Goal: Communication & Community: Answer question/provide support

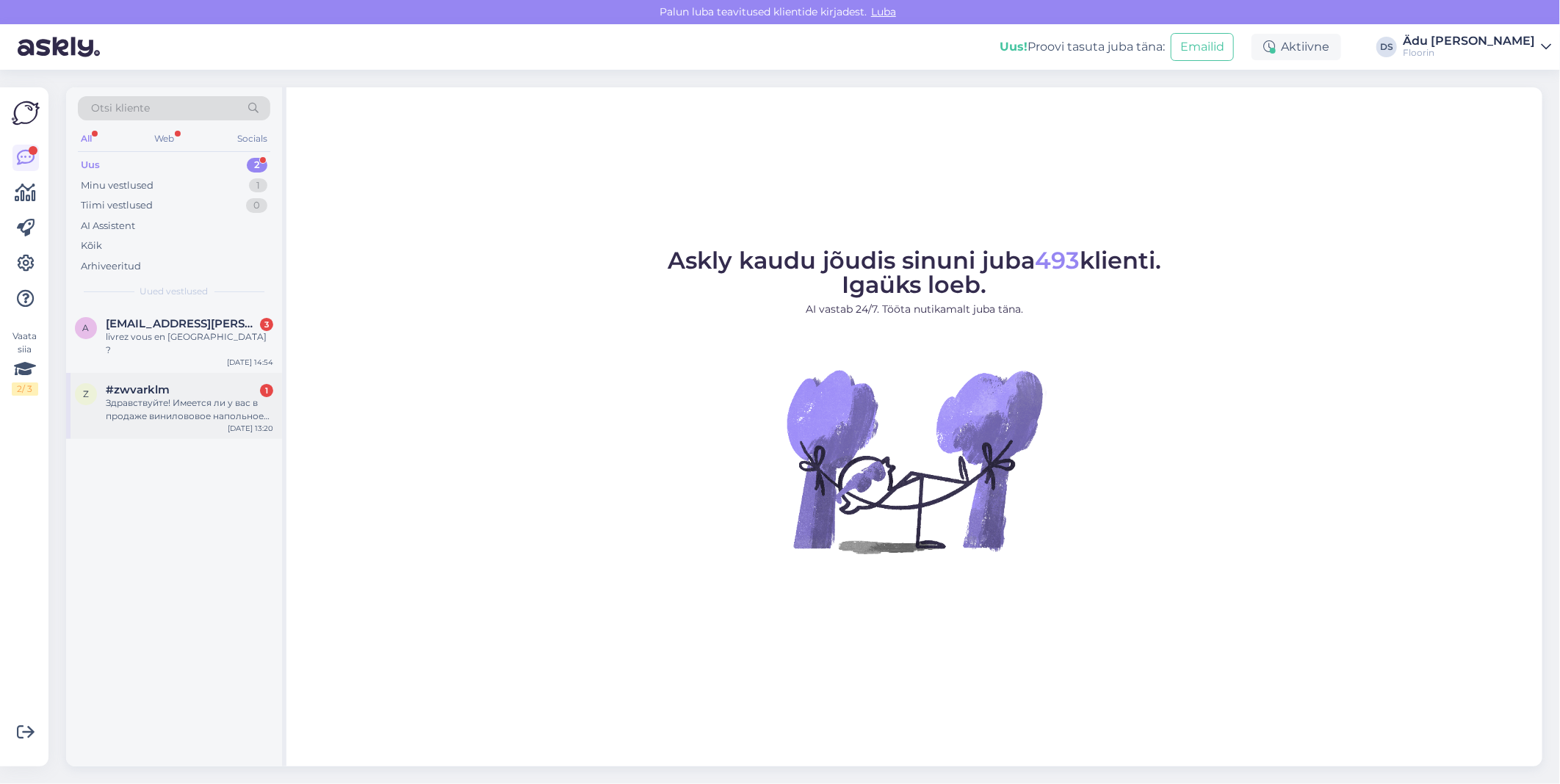
click at [164, 403] on div "Здравствуйте! Имеется ли у вас в продаже винилововое напольное покрытие в рулон…" at bounding box center [189, 410] width 167 height 27
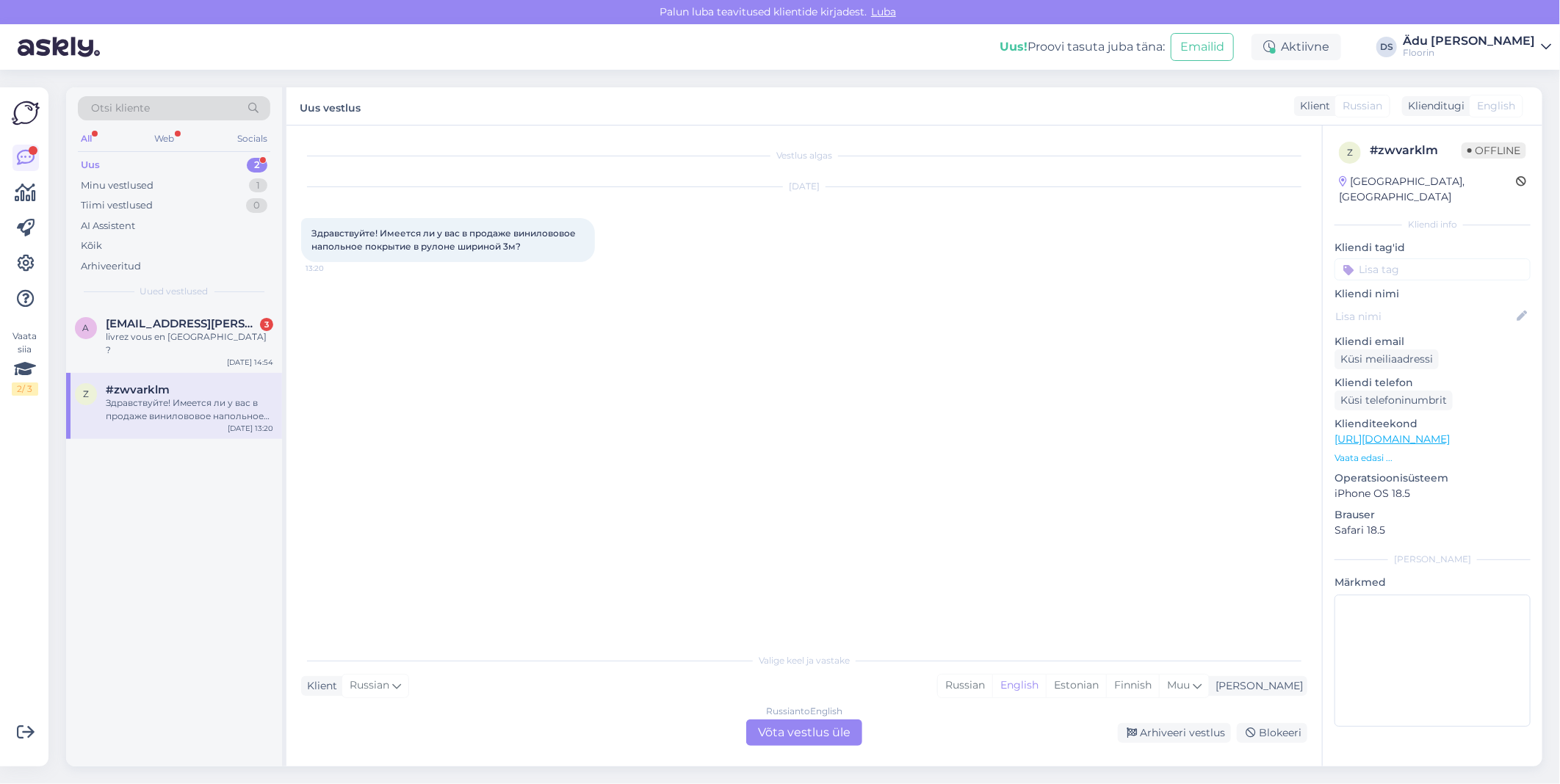
click at [784, 737] on div "Russian to English Võta vestlus üle" at bounding box center [804, 733] width 116 height 27
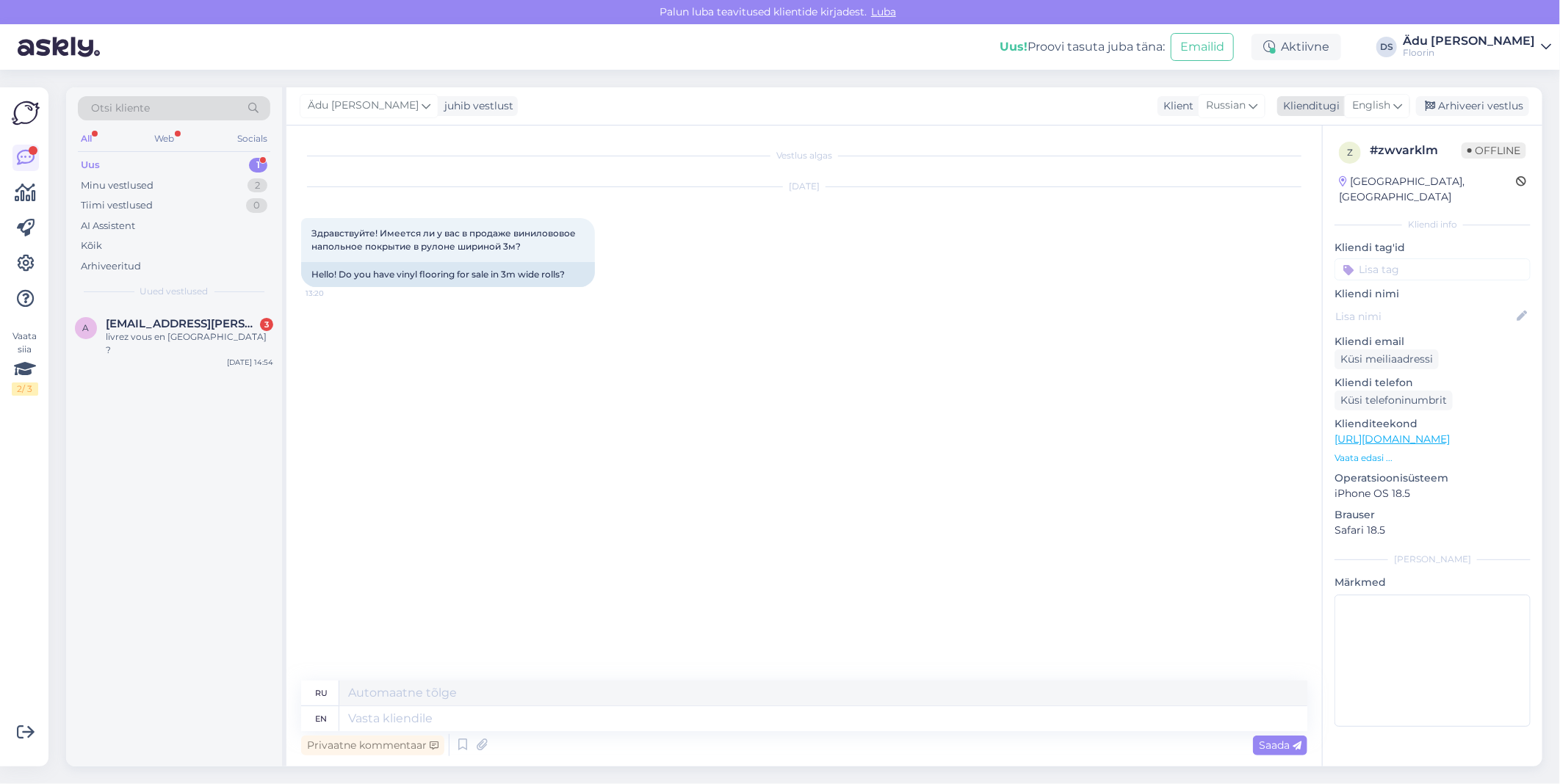
click at [1369, 106] on span "English" at bounding box center [1372, 106] width 38 height 16
type input "[GEOGRAPHIC_DATA]"
click at [1361, 157] on ul "Estonian" at bounding box center [1344, 171] width 162 height 36
click at [1362, 175] on link "Estonian" at bounding box center [1344, 171] width 162 height 24
click at [589, 329] on div "Vestlus algas [DATE] Здравствуйте! Имеется ли у вас в продаже винилововое напол…" at bounding box center [811, 403] width 1019 height 527
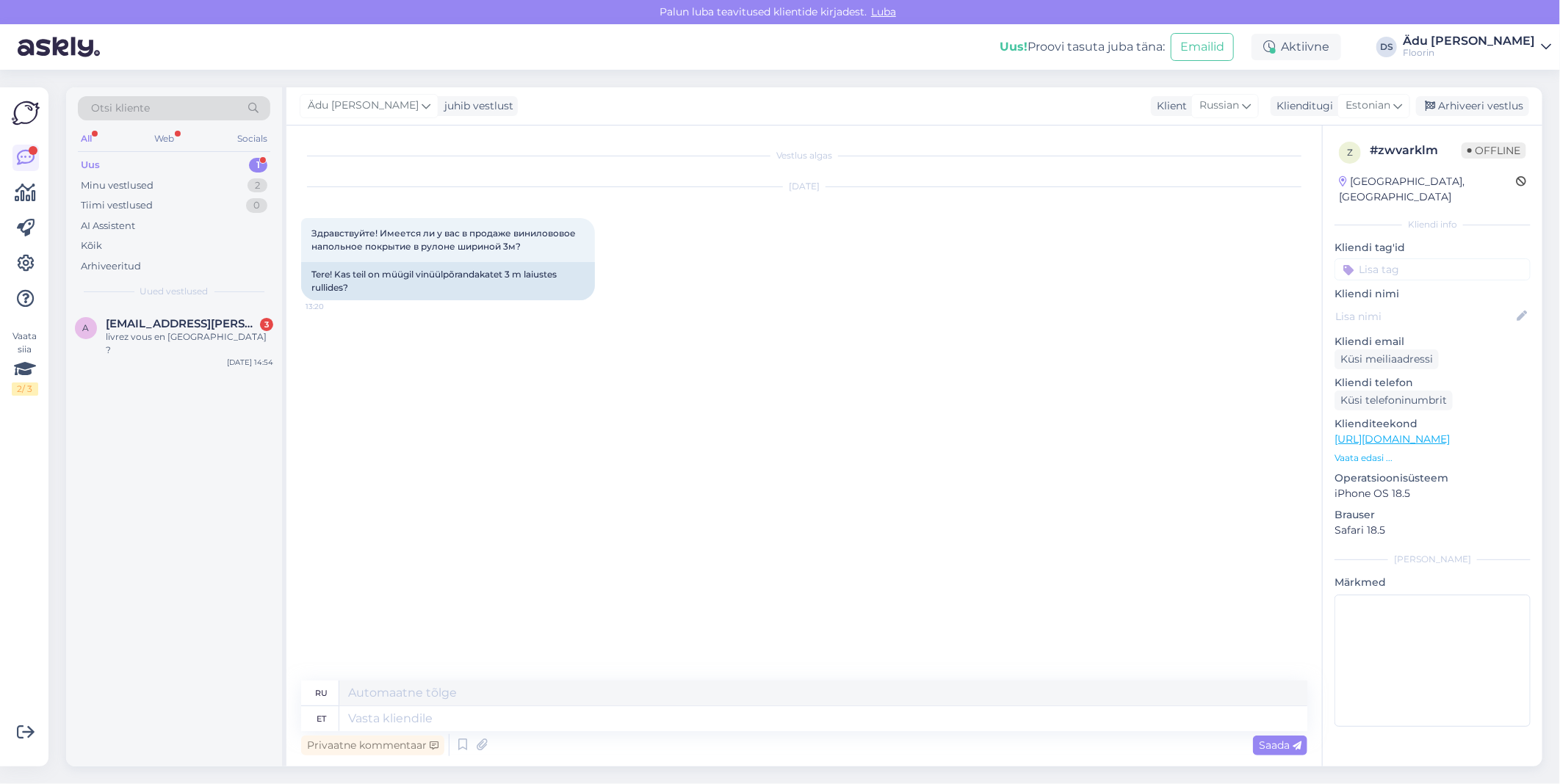
click at [624, 406] on div "Vestlus algas [DATE] Здравствуйте! Имеется ли у вас в продаже винилововое напол…" at bounding box center [811, 403] width 1019 height 527
click at [221, 315] on div "a [EMAIL_ADDRESS][PERSON_NAME][DOMAIN_NAME] 3 livrez vous en [GEOGRAPHIC_DATA] …" at bounding box center [174, 340] width 216 height 66
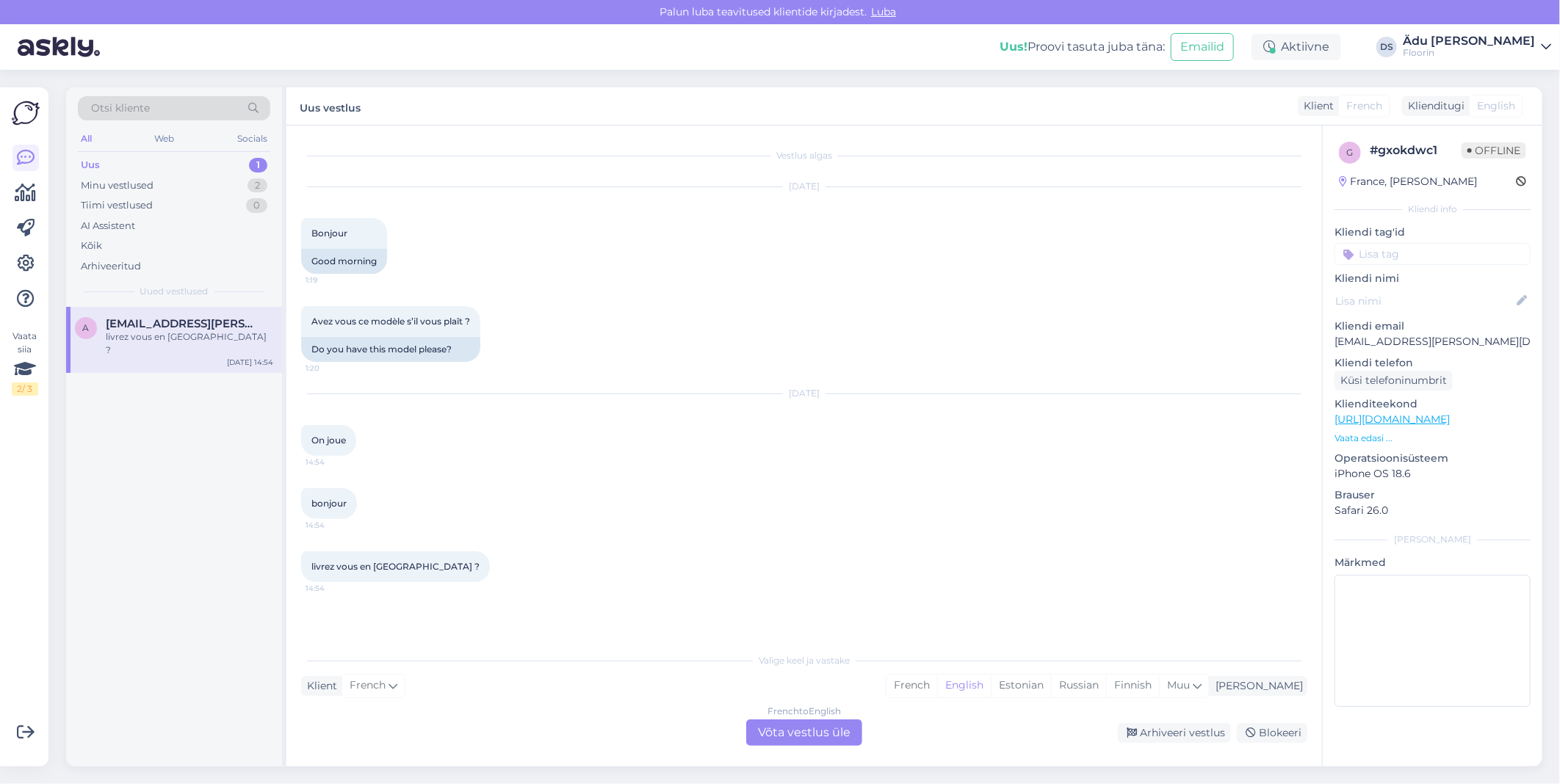
click at [795, 732] on div "French to English Võta vestlus üle" at bounding box center [804, 733] width 116 height 27
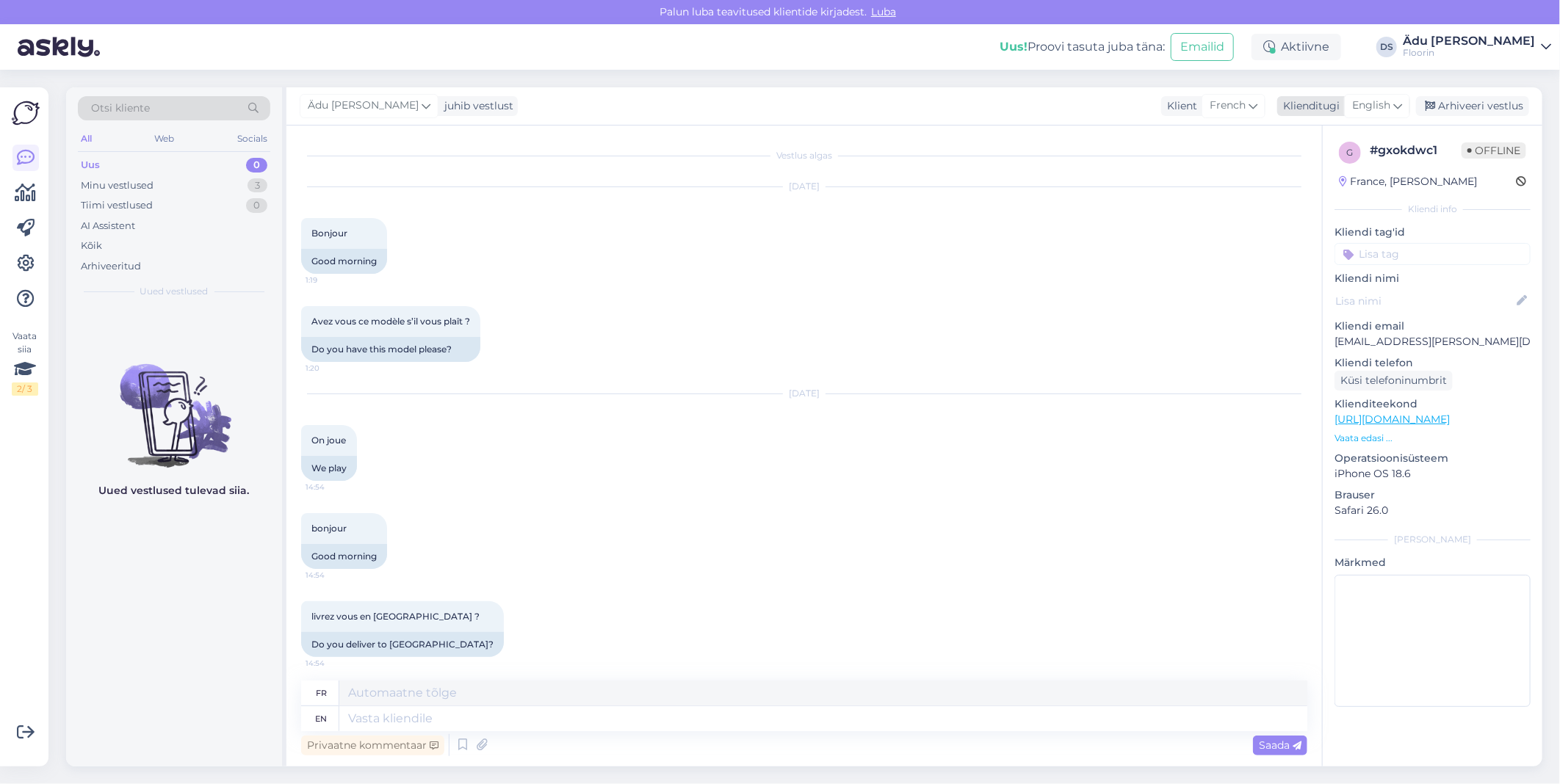
click at [1366, 106] on span "English" at bounding box center [1372, 106] width 38 height 16
click at [1339, 188] on ul "Estonian" at bounding box center [1344, 171] width 162 height 36
click at [1336, 177] on link "Estonian" at bounding box center [1344, 171] width 162 height 24
click at [554, 714] on textarea at bounding box center [823, 718] width 968 height 25
type textarea "Tere,"
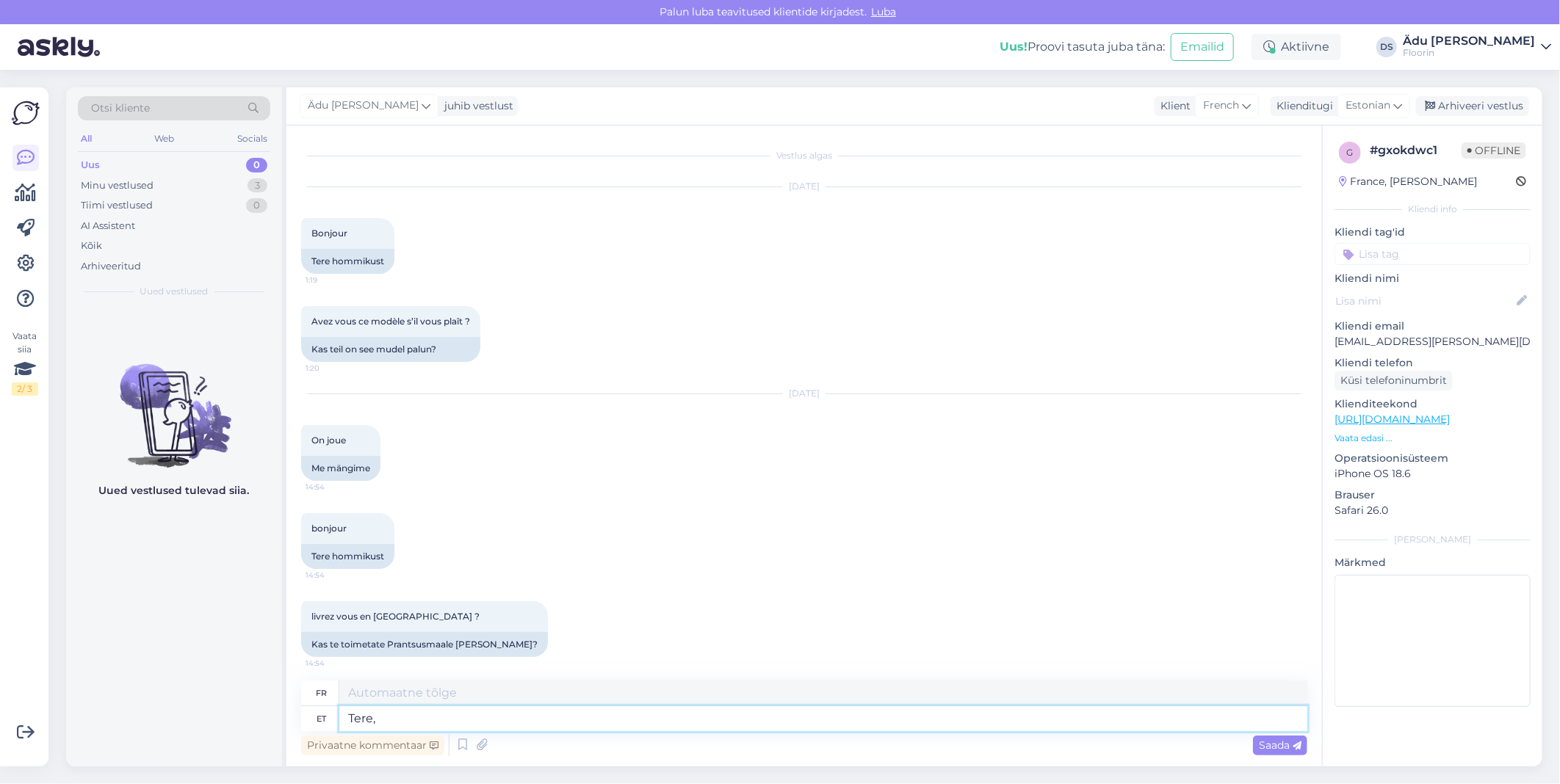
type textarea "Bonjour,"
type textarea "Tere, kahjuks"
type textarea "Bonjour, malheureusement"
type textarea "Tere, kahjuks ei"
type textarea "Bonjour, malheureusement non"
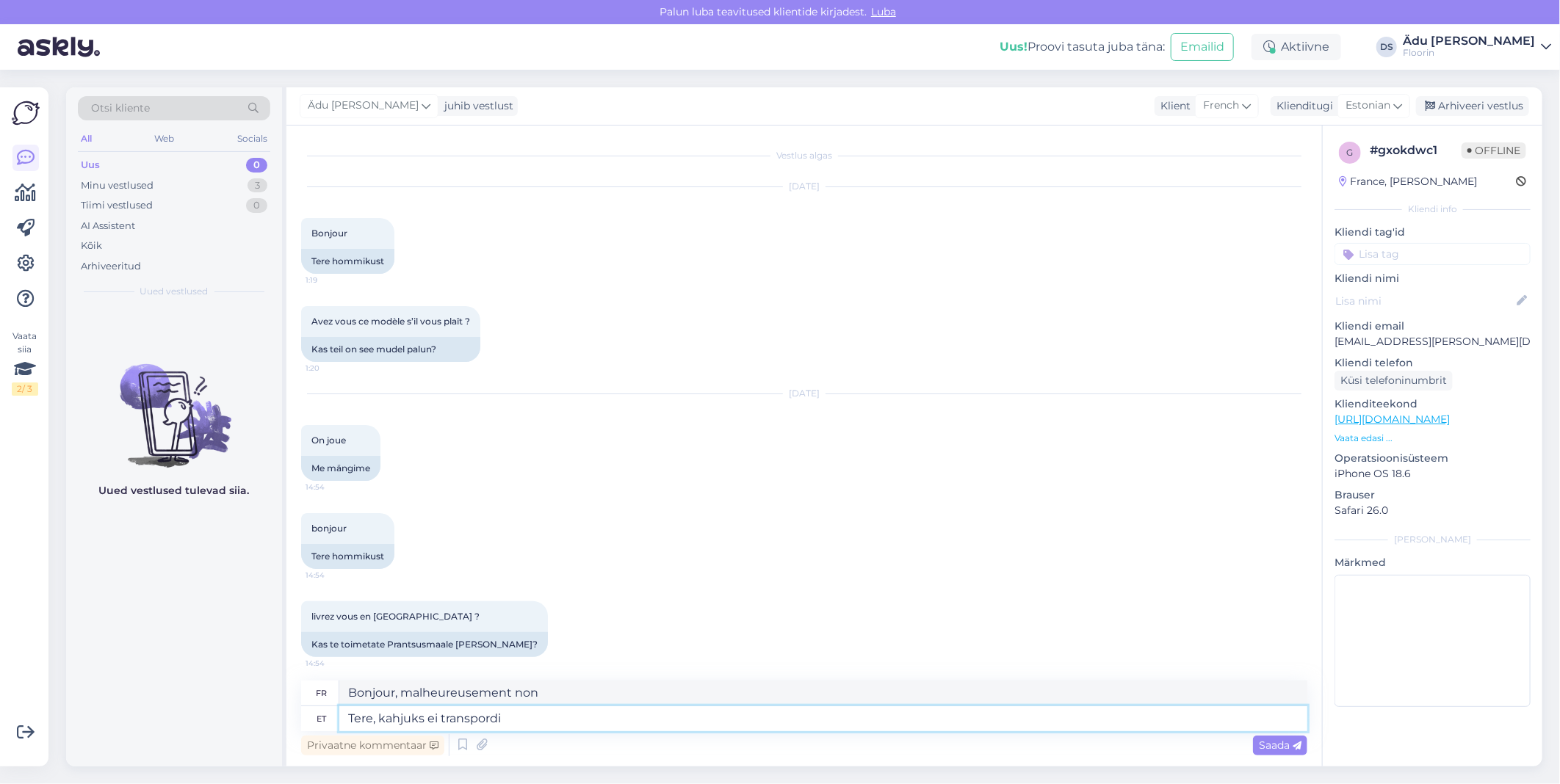
type textarea "Tere, kahjuks ei transpordi s"
type textarea "Bonjour, malheureusement nous ne livrons pas."
type textarea "Tere, kahjuks ei transpordi [GEOGRAPHIC_DATA]. A"
type textarea "Bonjour, malheureusement nous ne livrons pas en [GEOGRAPHIC_DATA]."
type textarea "Tere, kahjuks ei transpordi [GEOGRAPHIC_DATA]. Ainult Eesti ja"
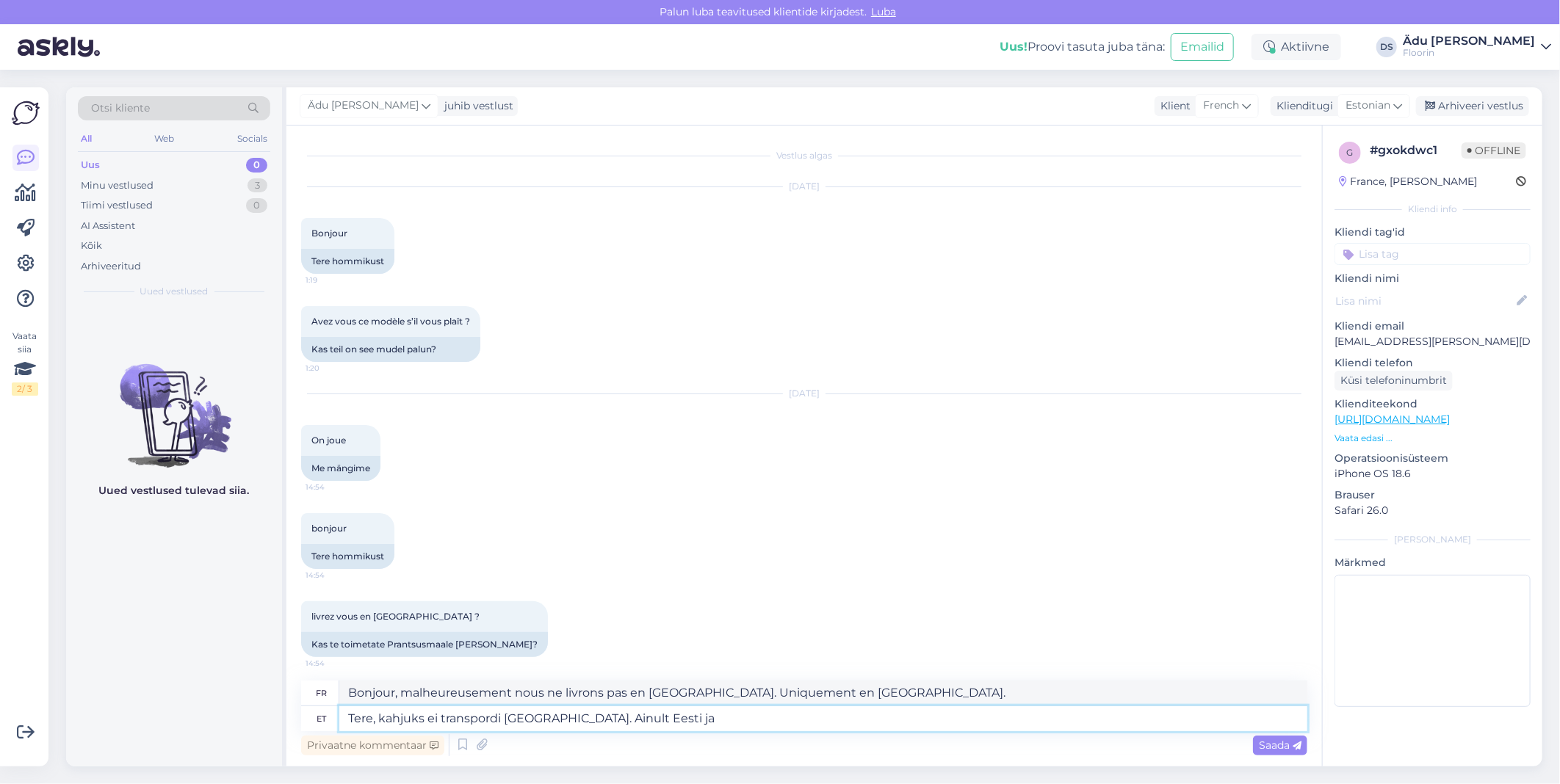
type textarea "Bonjour, nous ne livrons malheureusement pas en [GEOGRAPHIC_DATA]. Uniquement e…"
type textarea "Tere, kahjuks ei transpordi [GEOGRAPHIC_DATA]. [GEOGRAPHIC_DATA]"
type textarea "Bonjour, malheureusement nous ne livrons pas en [GEOGRAPHIC_DATA]. Uniquement e…"
type textarea "Tere, kahjuks ei transpordi [GEOGRAPHIC_DATA]. Ainult Ee"
type textarea "Bonjour, malheureusement nous ne livrons pas en [GEOGRAPHIC_DATA]."
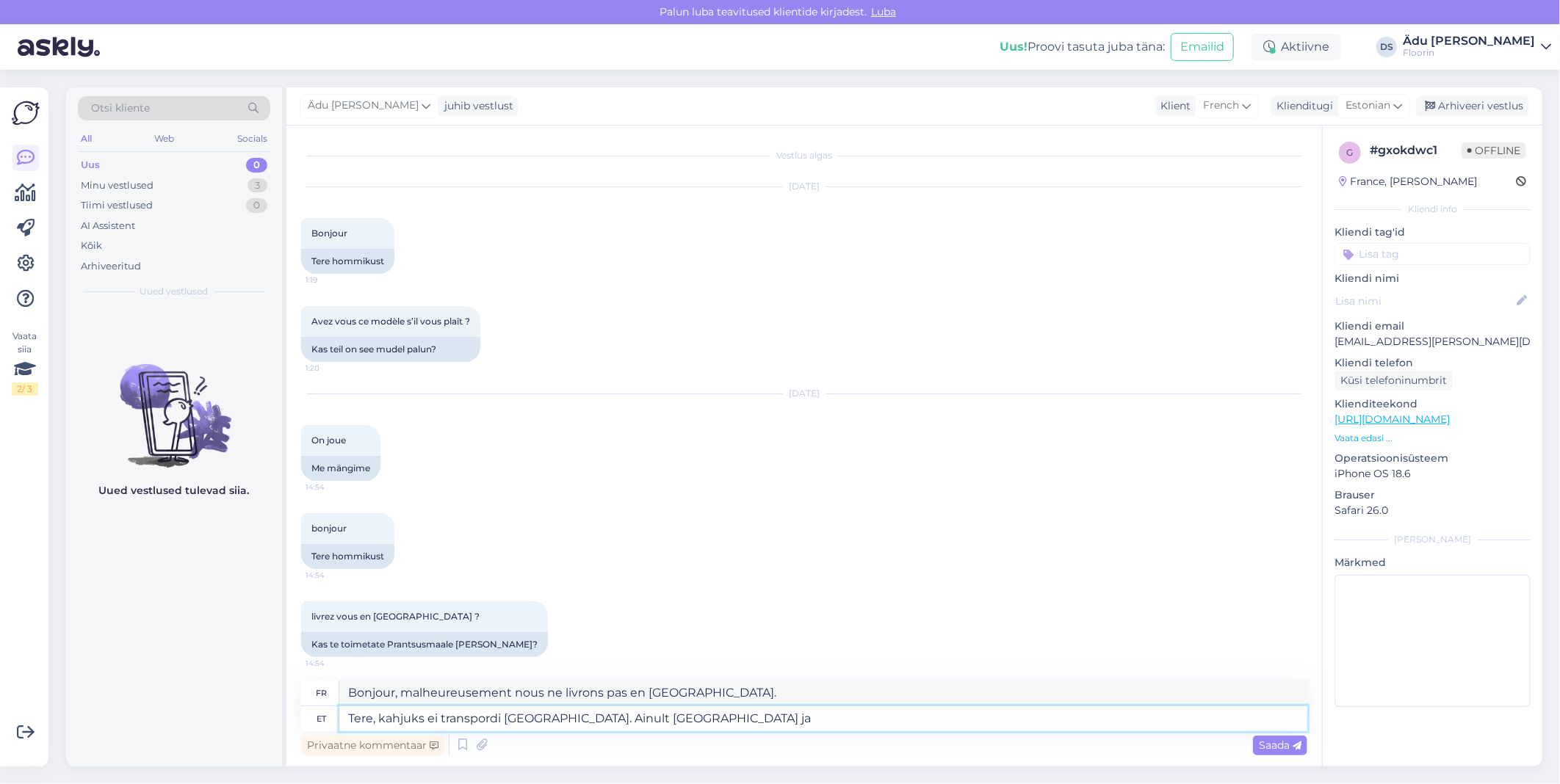
type textarea "Tere, kahjuks ei transpordi [GEOGRAPHIC_DATA]. Ainult [GEOGRAPHIC_DATA] ja"
type textarea "Bonjour, nous ne livrons malheureusement pas en [GEOGRAPHIC_DATA]. Uniquement e…"
type textarea "Tere, kahjuks ei transpordi [GEOGRAPHIC_DATA]. Ainult [GEOGRAPHIC_DATA] ja [GEO…"
type textarea "Bonjour, malheureusement nous ne livrons pas en [GEOGRAPHIC_DATA]. Uniquement e…"
drag, startPoint x: 501, startPoint y: 721, endPoint x: 466, endPoint y: 721, distance: 35.0
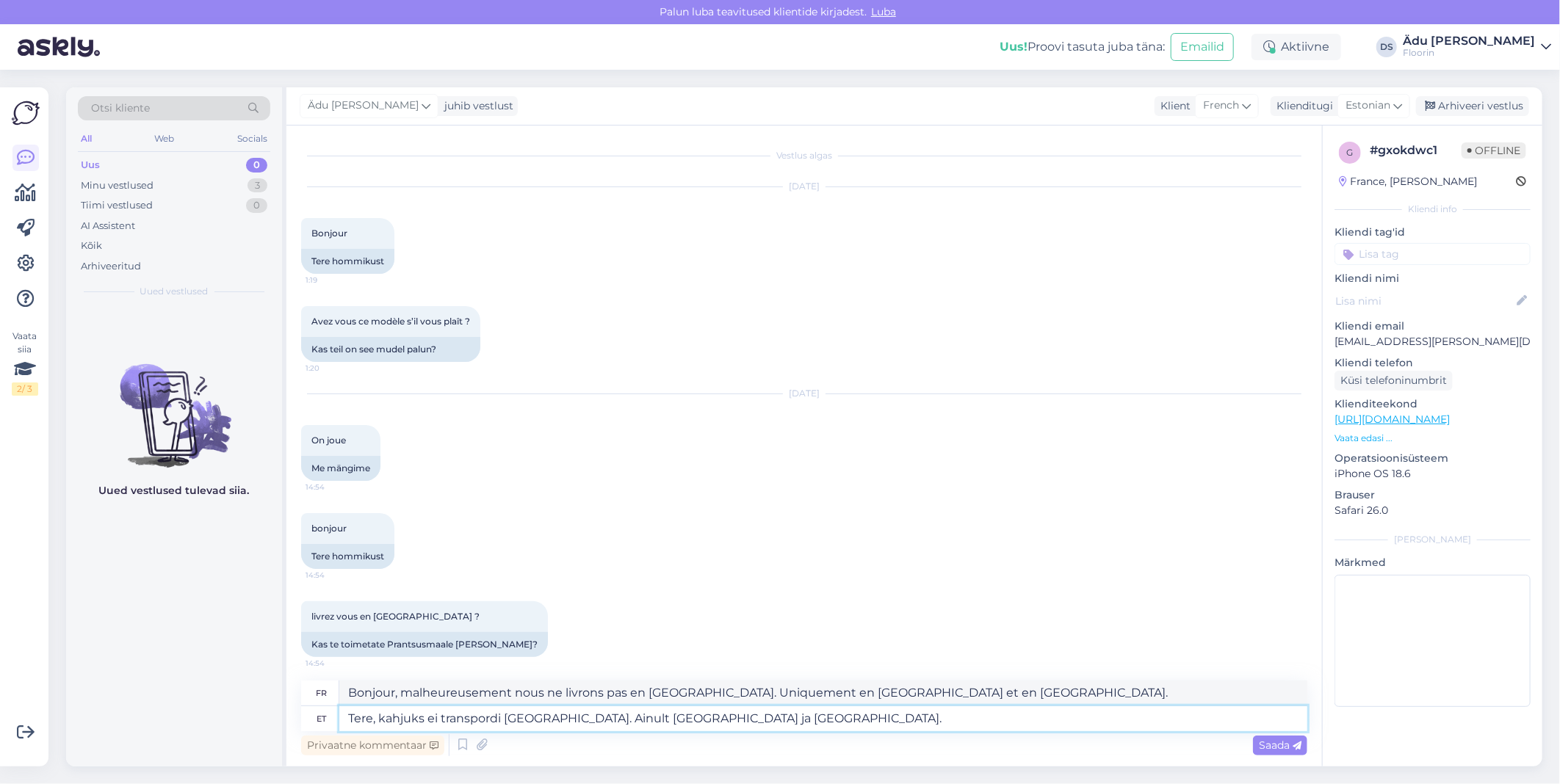
click at [466, 721] on textarea "Tere, kahjuks ei transpordi [GEOGRAPHIC_DATA]. Ainult [GEOGRAPHIC_DATA] ja [GEO…" at bounding box center [823, 718] width 968 height 25
type textarea "Tere, kahjuks ei tra [GEOGRAPHIC_DATA]. Ainult [GEOGRAPHIC_DATA] ja [GEOGRAPHIC…"
type textarea "Bonjour, malheureusement, nous ne livrons pas en [GEOGRAPHIC_DATA]. Uniquement …"
type textarea "Tere, kahjuks ei ta [GEOGRAPHIC_DATA]. Ainult [GEOGRAPHIC_DATA] ja [GEOGRAPHIC_…"
type textarea "Bonjour, malheureusement, la livraison n'est pas disponible en [GEOGRAPHIC_DATA…"
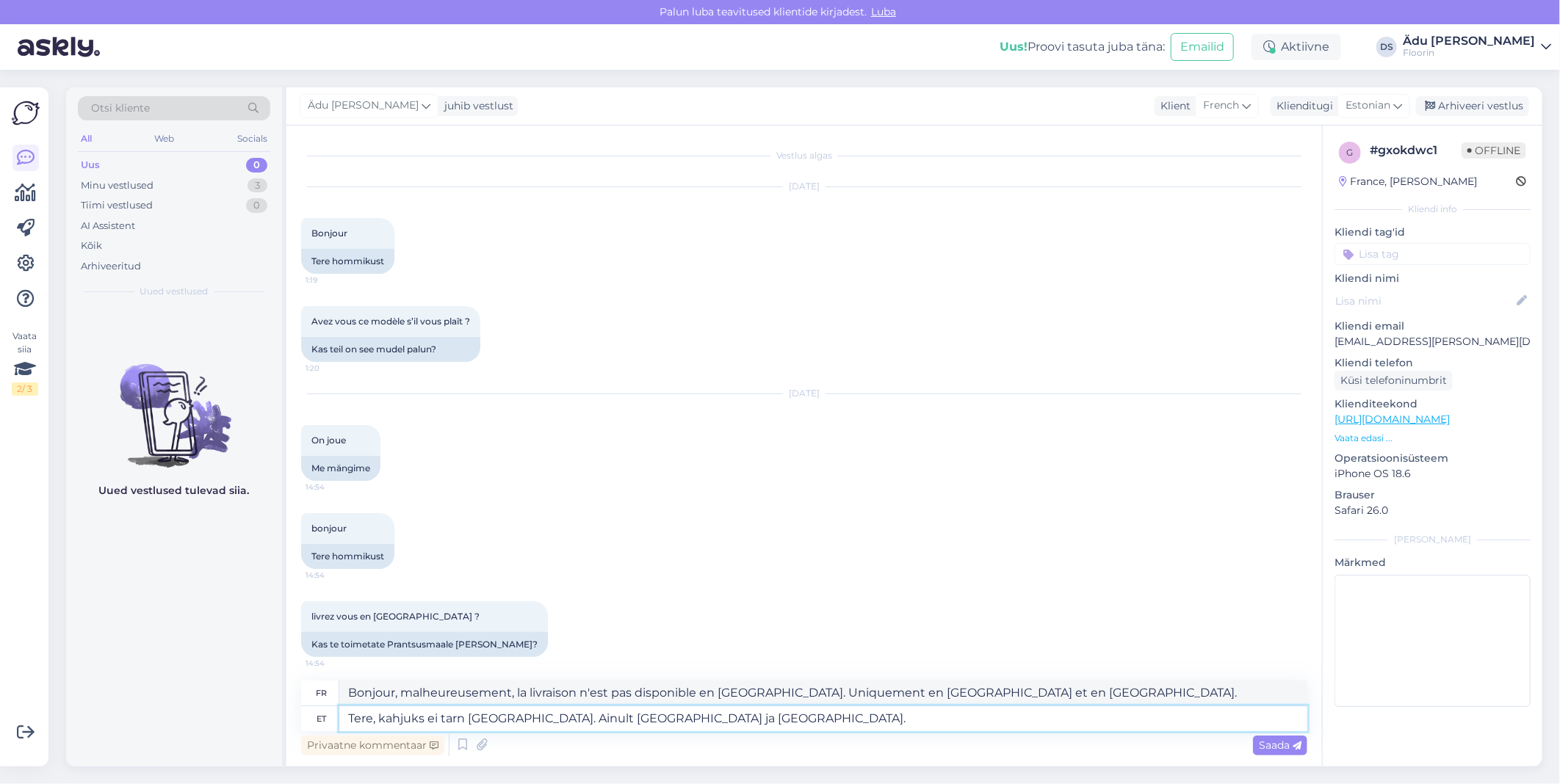
type textarea "Tere, kahjuks ei tarni [GEOGRAPHIC_DATA]. Ainult [GEOGRAPHIC_DATA] ja [GEOGRAPH…"
type textarea "Bonjour, malheureusement nous ne livrons pas en [GEOGRAPHIC_DATA]. Uniquement e…"
type textarea "Tere, kahjuks ei tarni [GEOGRAPHIC_DATA]. Ainult [GEOGRAPHIC_DATA] ja [GEOGRAPH…"
click at [1297, 750] on icon at bounding box center [1297, 746] width 9 height 9
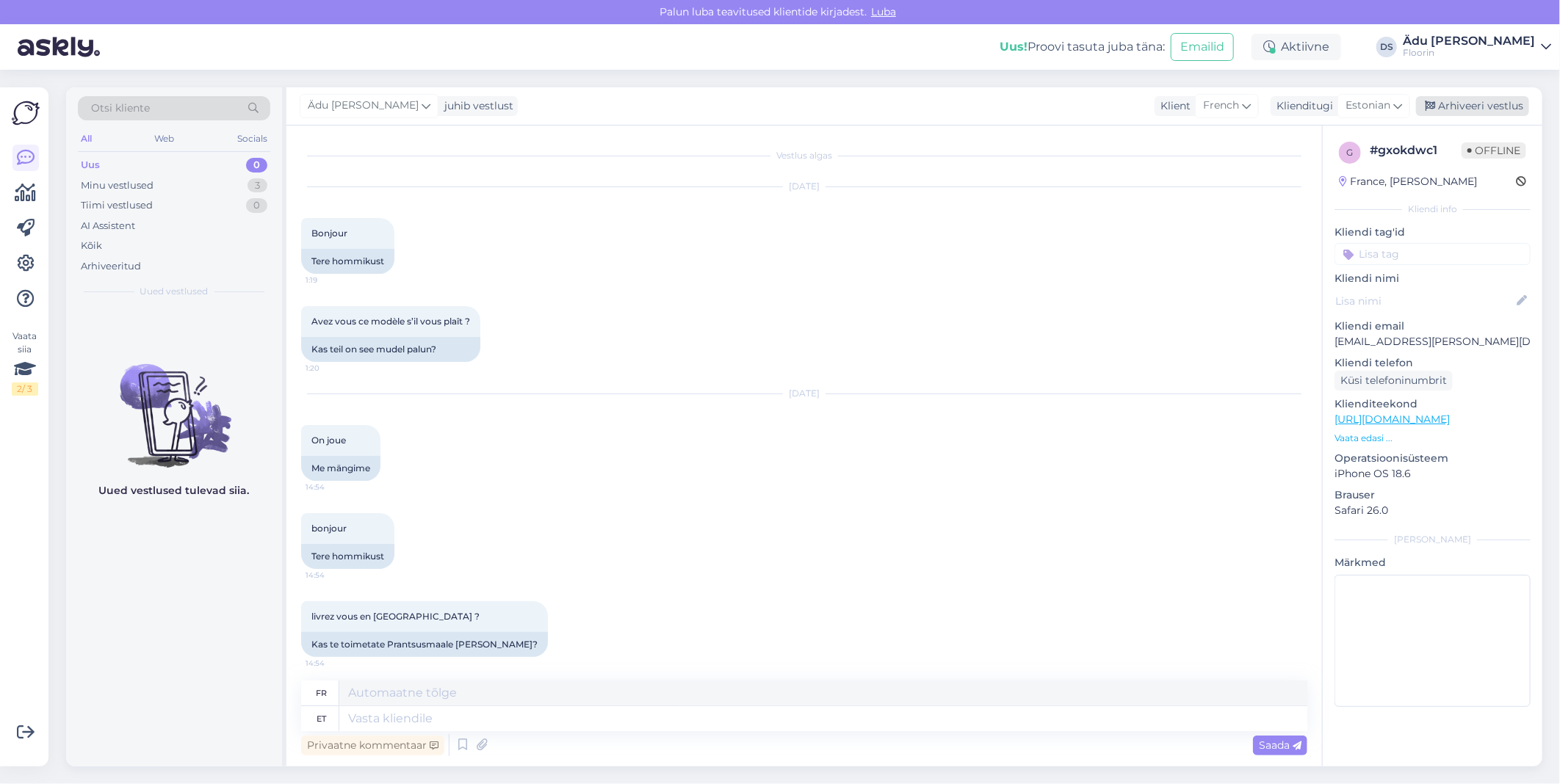
click at [1464, 112] on div "Arhiveeri vestlus" at bounding box center [1473, 106] width 113 height 20
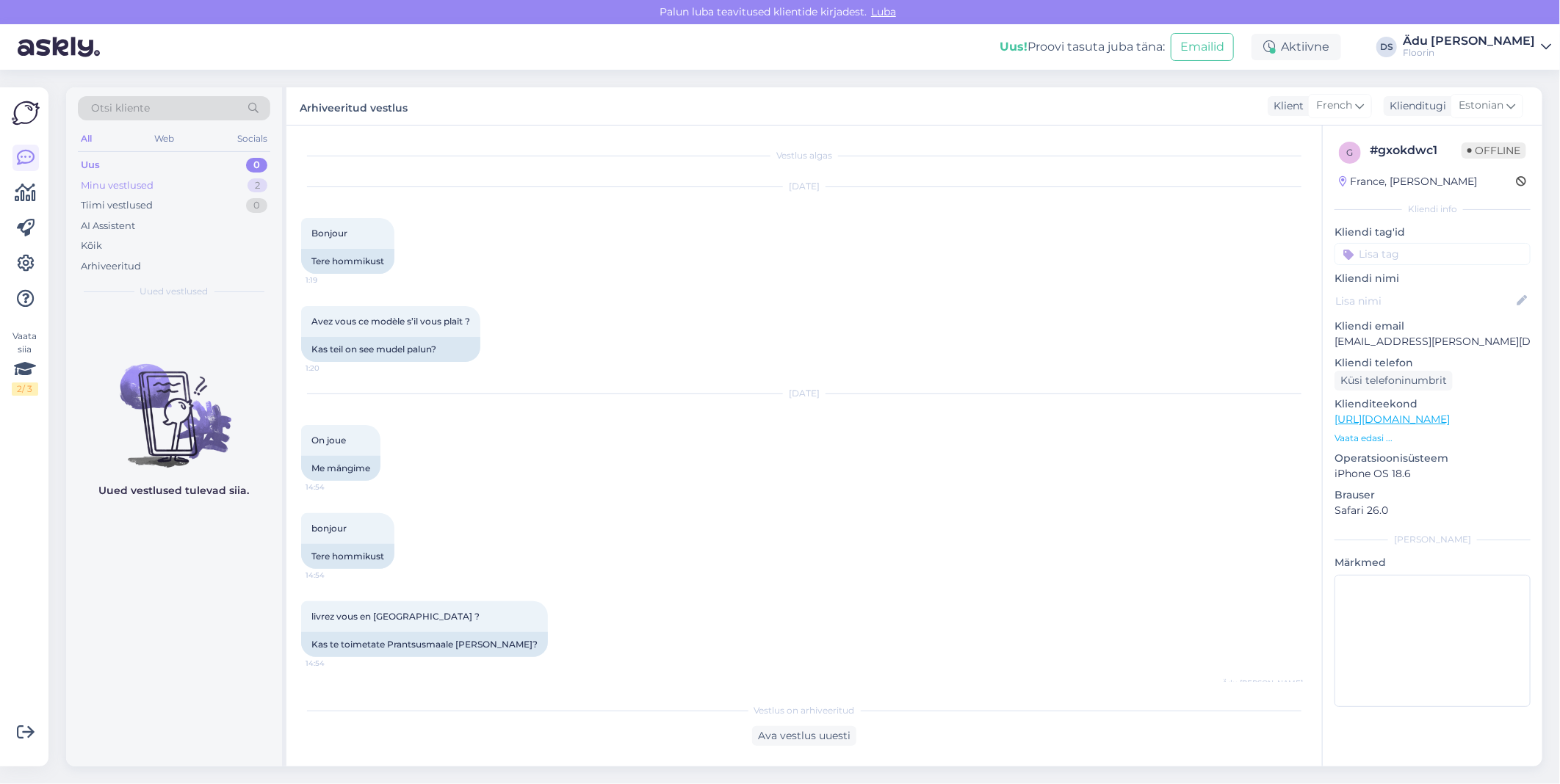
click at [175, 194] on div "Minu vestlused 2" at bounding box center [174, 186] width 192 height 20
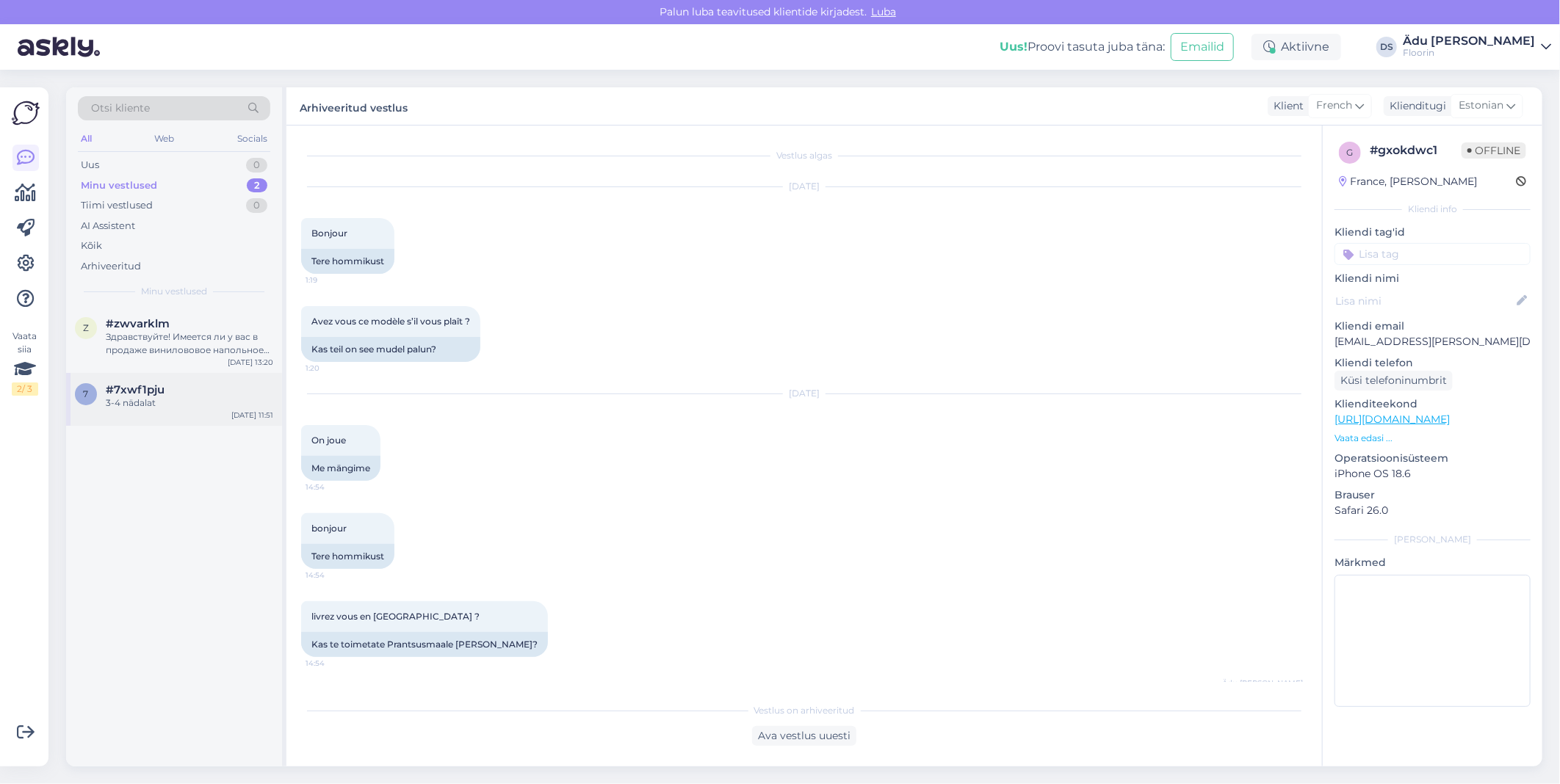
click at [207, 385] on div "#7xwf1pju" at bounding box center [189, 390] width 167 height 13
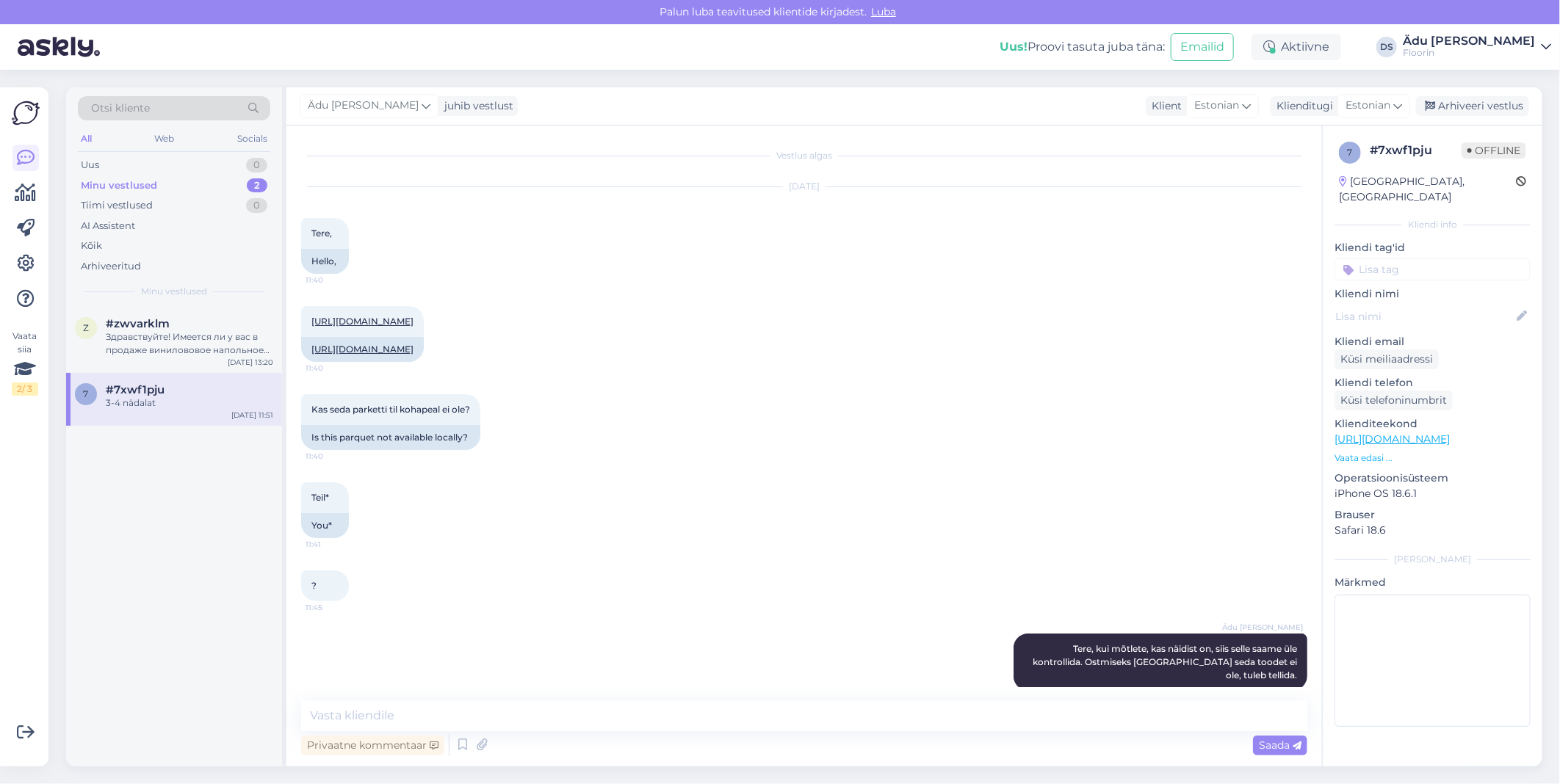
scroll to position [158, 0]
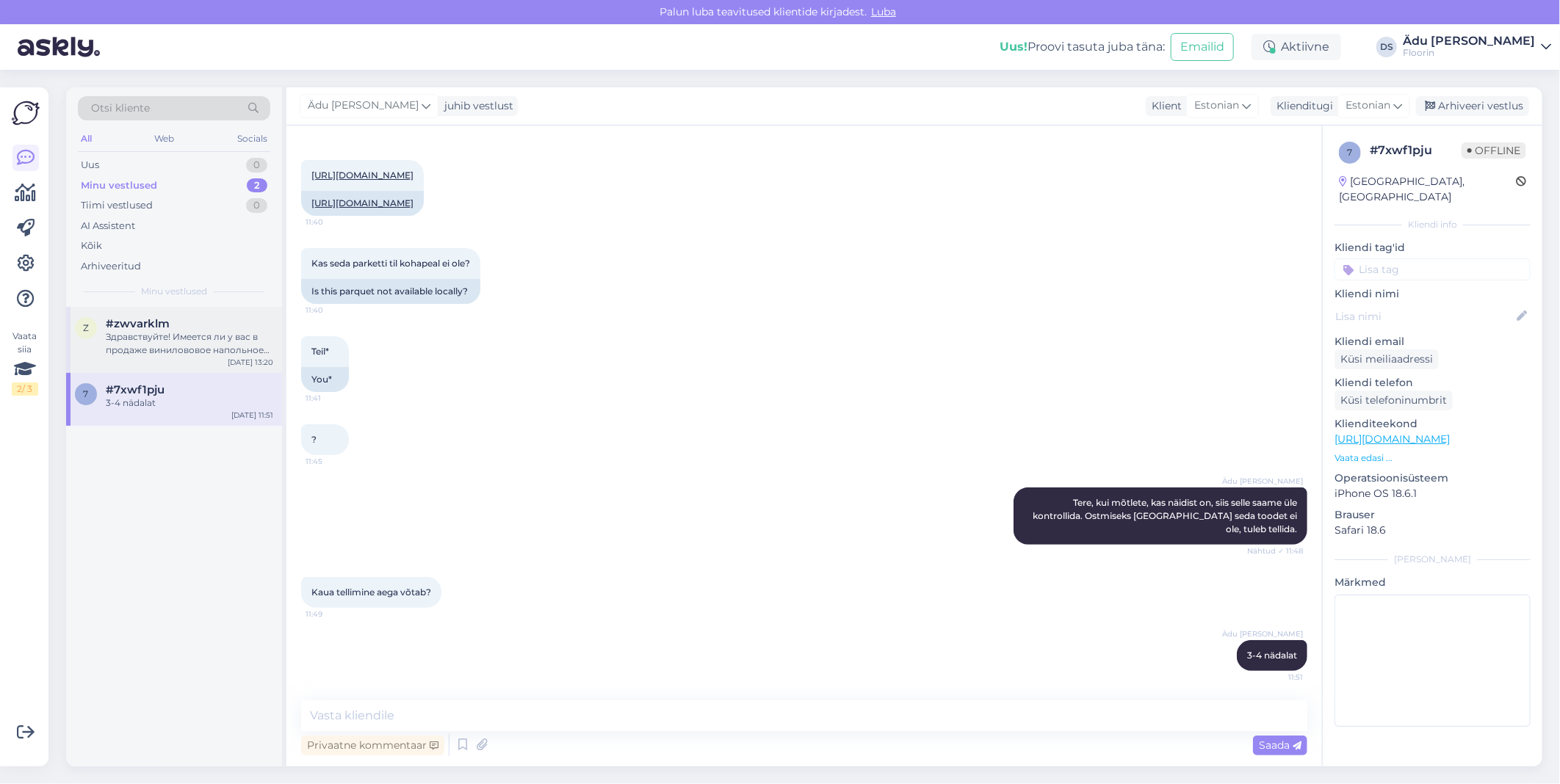
click at [213, 345] on div "Здравствуйте! Имеется ли у вас в продаже винилововое напольное покрытие в рулон…" at bounding box center [189, 343] width 167 height 27
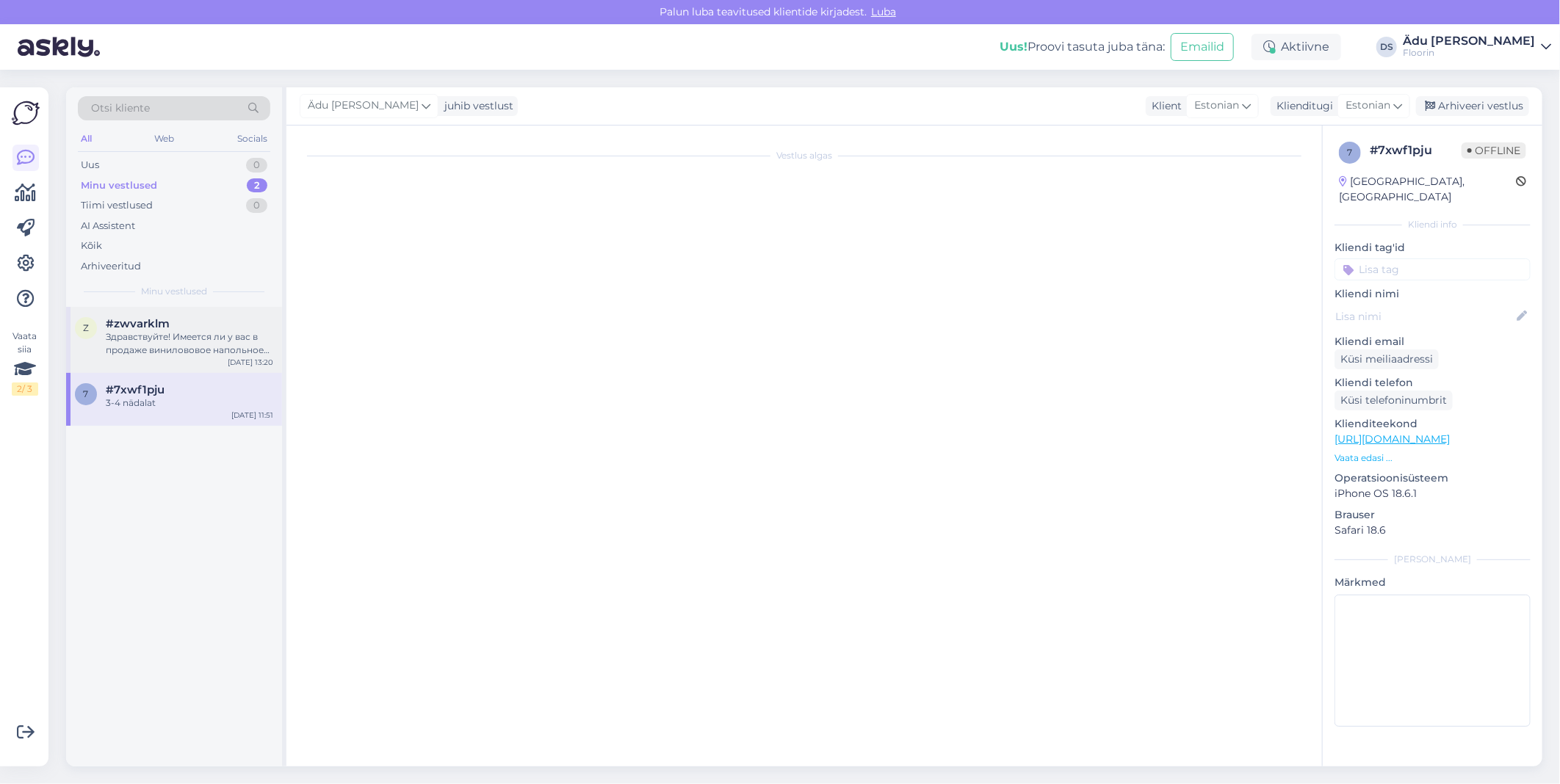
scroll to position [0, 0]
